Goal: Transaction & Acquisition: Purchase product/service

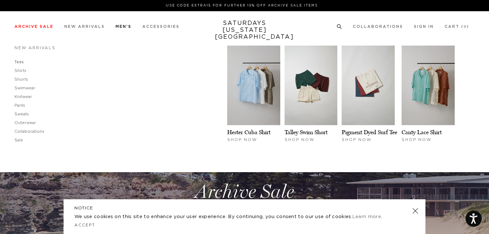
click at [18, 61] on link "Tees" at bounding box center [18, 62] width 9 height 4
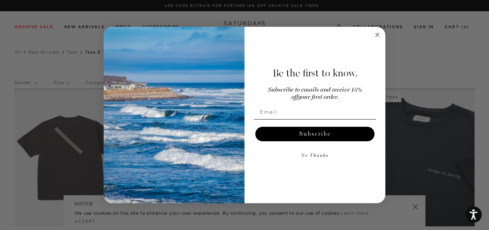
click at [376, 33] on icon "Close dialog" at bounding box center [378, 35] width 4 height 4
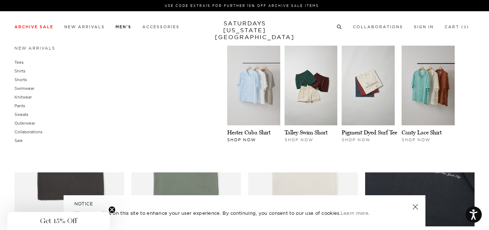
click at [265, 86] on img at bounding box center [253, 86] width 53 height 80
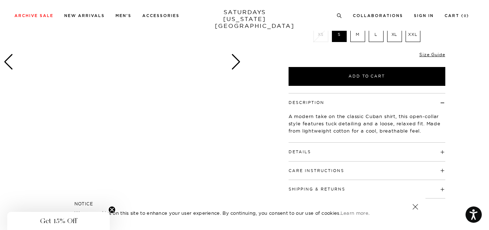
scroll to position [136, 0]
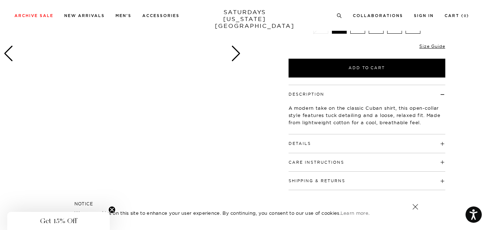
click at [234, 53] on div "Next slide" at bounding box center [236, 54] width 10 height 16
click at [238, 56] on div "Next slide" at bounding box center [236, 54] width 10 height 16
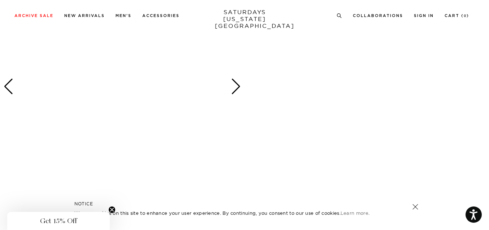
scroll to position [442, 0]
